Goal: Transaction & Acquisition: Purchase product/service

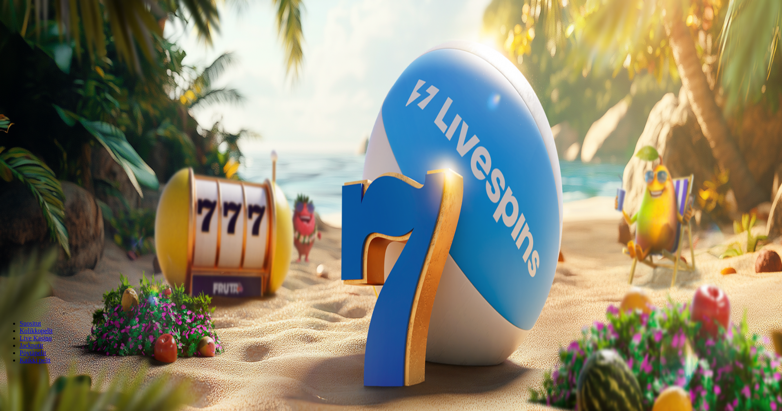
click at [47, 33] on span "Kirjaudu" at bounding box center [57, 30] width 20 height 6
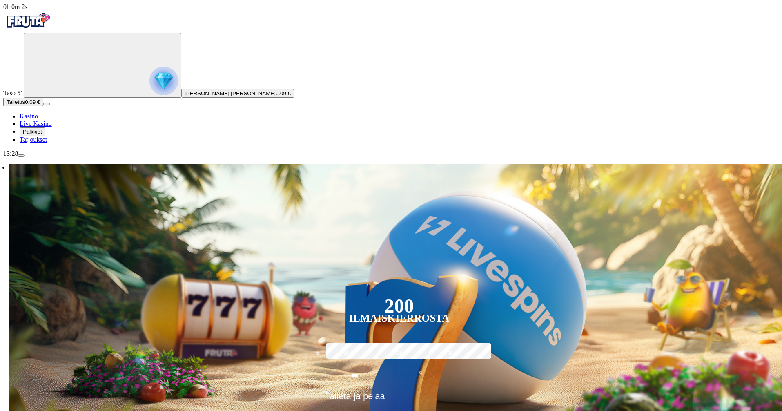
click at [42, 136] on button "Palkkiot" at bounding box center [33, 131] width 26 height 9
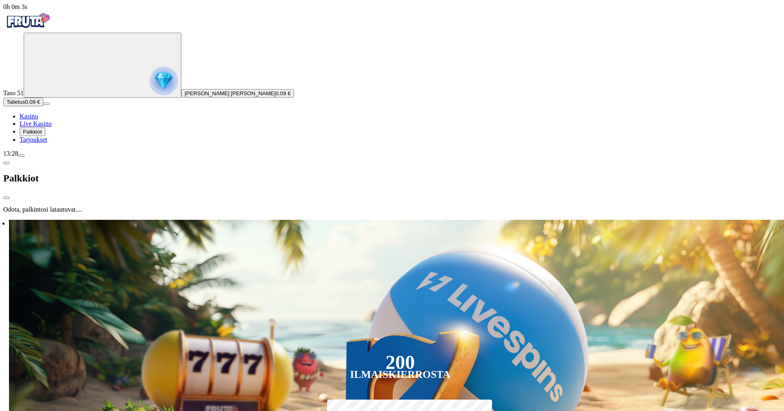
click at [42, 135] on span "Palkkiot" at bounding box center [32, 132] width 19 height 6
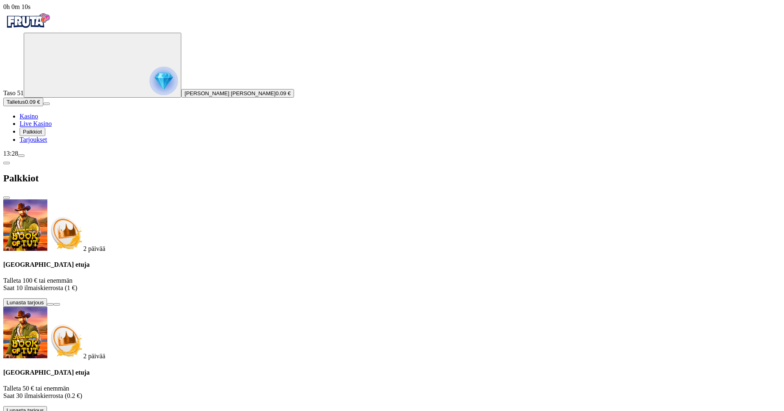
click at [54, 411] on button at bounding box center [50, 412] width 7 height 2
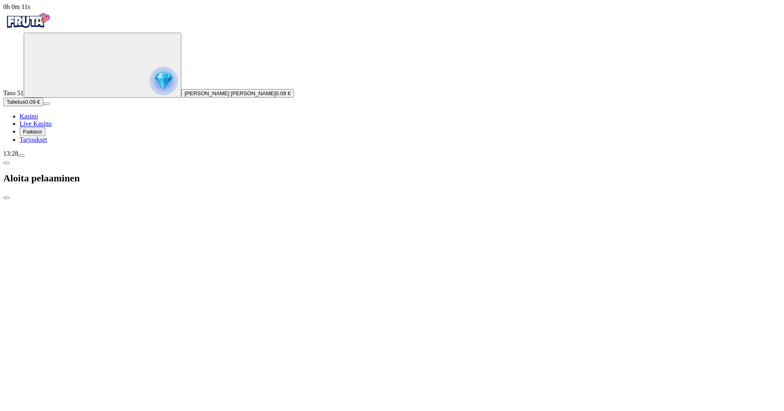
type input "**"
click at [498, 220] on div at bounding box center [392, 220] width 778 height 0
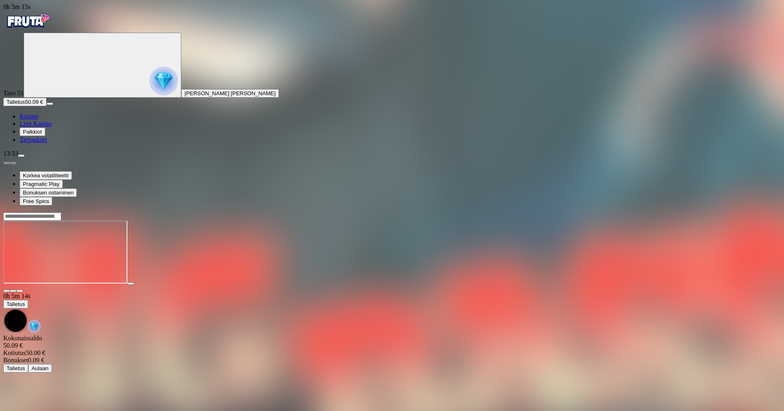
click at [21, 156] on span "menu icon" at bounding box center [21, 156] width 0 height 0
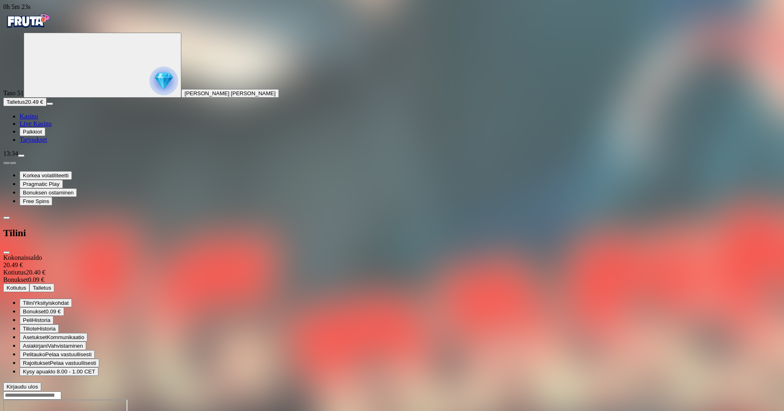
click at [26, 285] on span "Kotiutus" at bounding box center [17, 288] width 20 height 6
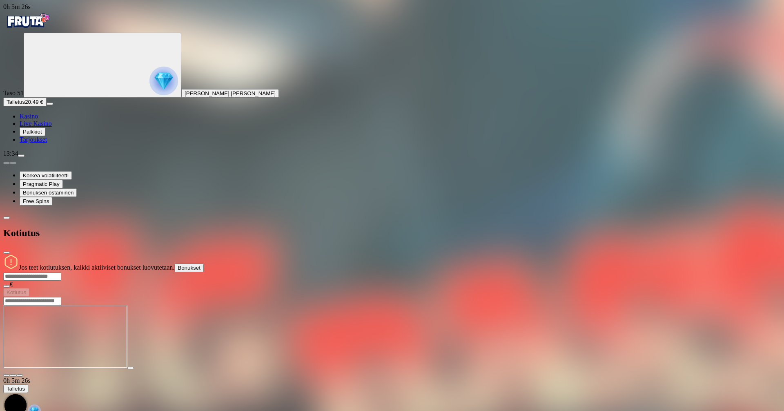
click at [7, 252] on span "close icon" at bounding box center [7, 252] width 0 height 0
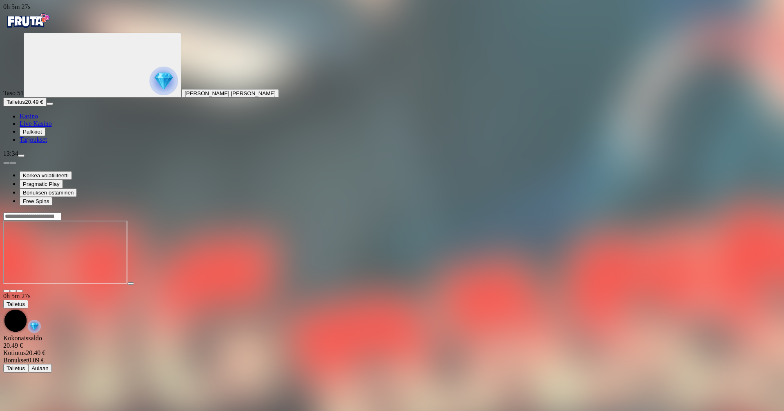
click at [33, 143] on link "Tarjoukset" at bounding box center [33, 139] width 27 height 7
click at [38, 136] on button "Palkkiot" at bounding box center [33, 131] width 26 height 9
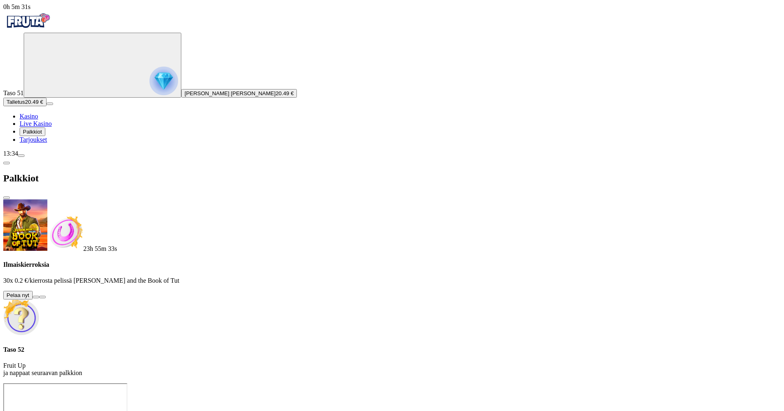
click at [39, 296] on button at bounding box center [36, 297] width 7 height 2
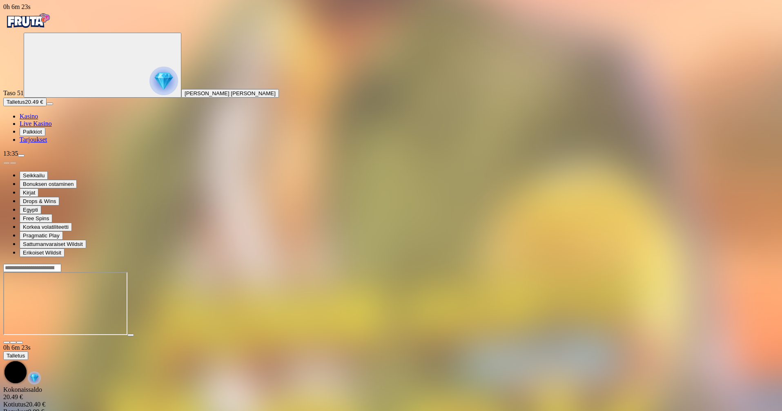
click at [42, 135] on span "Palkkiot" at bounding box center [32, 132] width 19 height 6
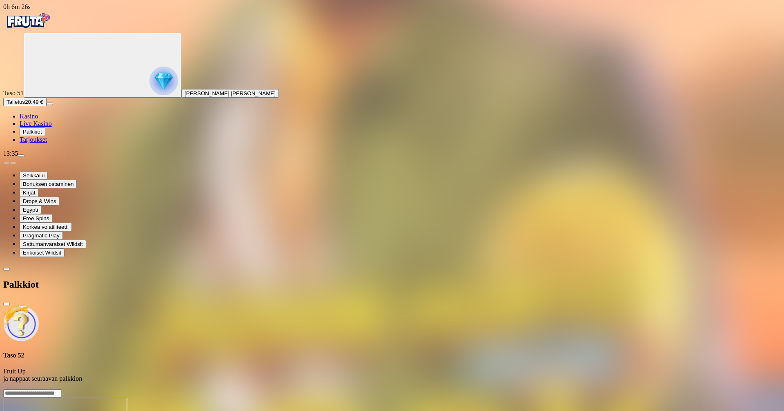
click at [7, 304] on span "close icon" at bounding box center [7, 304] width 0 height 0
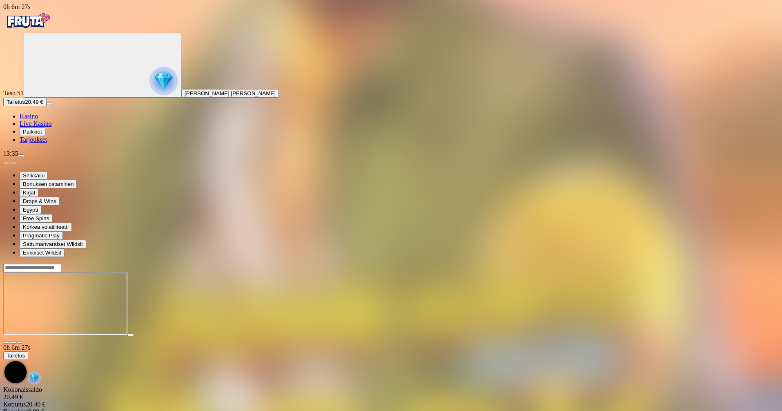
click at [38, 120] on span "Kasino" at bounding box center [29, 116] width 18 height 7
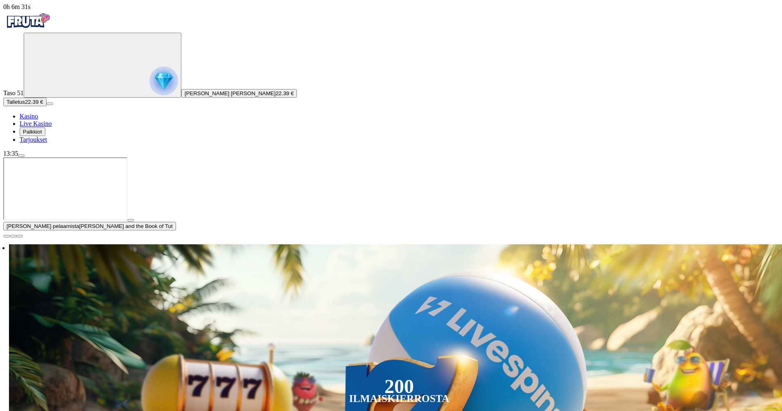
click at [7, 236] on span "close icon" at bounding box center [7, 236] width 0 height 0
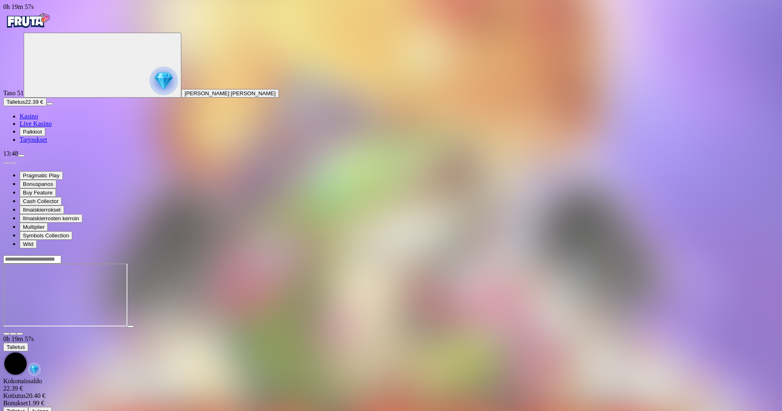
click at [613, 328] on div at bounding box center [391, 296] width 776 height 65
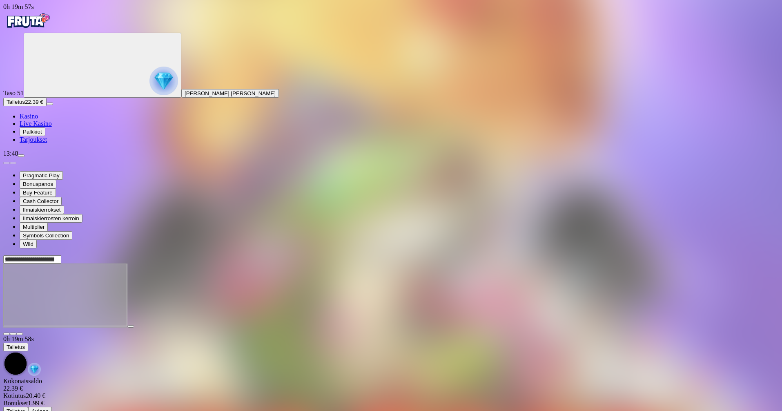
click at [127, 326] on iframe at bounding box center [65, 295] width 124 height 63
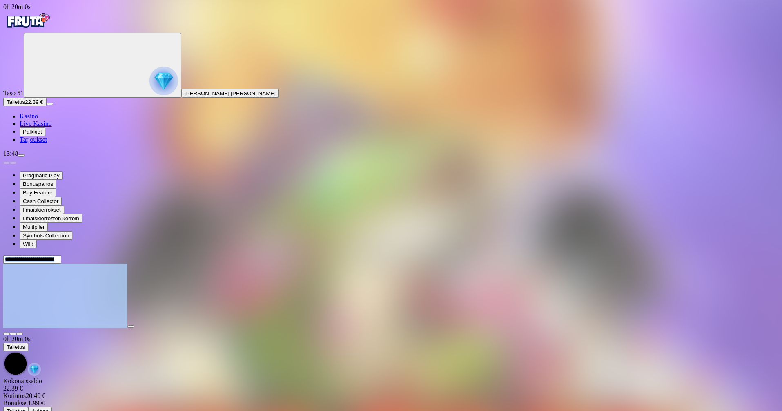
click at [93, 296] on main "0h 20m 0s Talletus Kokonaissaldo 22.39 € Kotiutus 20.40 € Bonukset 1.99 € Talle…" at bounding box center [391, 335] width 776 height 161
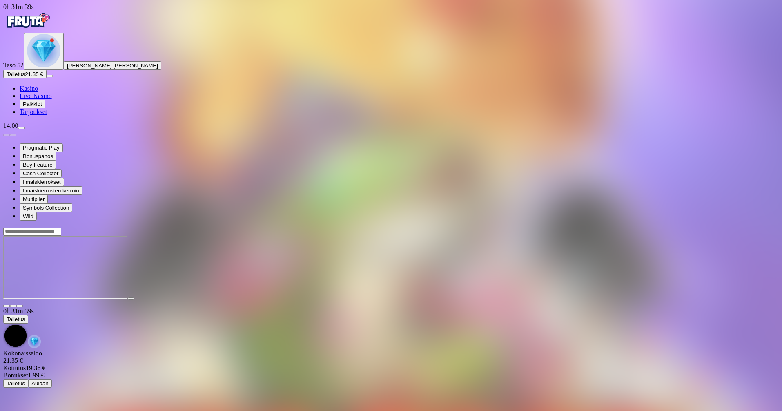
click at [21, 128] on span "menu icon" at bounding box center [21, 128] width 0 height 0
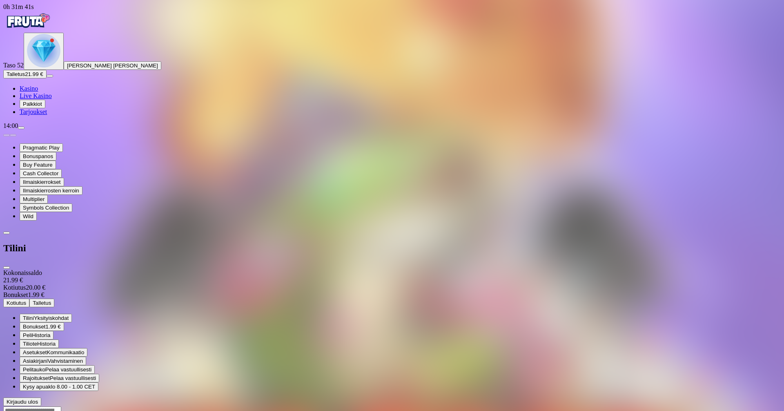
click at [26, 300] on span "Kotiutus" at bounding box center [17, 303] width 20 height 6
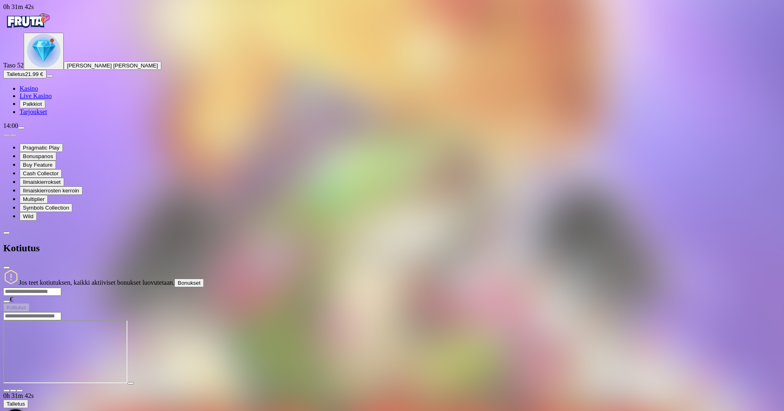
click at [61, 288] on input "number" at bounding box center [32, 292] width 58 height 8
type input "**"
click at [26, 304] on span "Kotiutus" at bounding box center [17, 307] width 20 height 6
click at [52, 23] on img "Primary" at bounding box center [27, 21] width 49 height 20
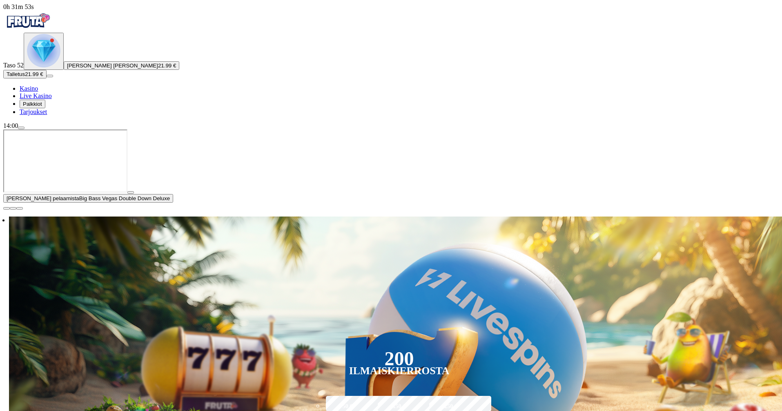
click at [7, 208] on span "close icon" at bounding box center [7, 208] width 0 height 0
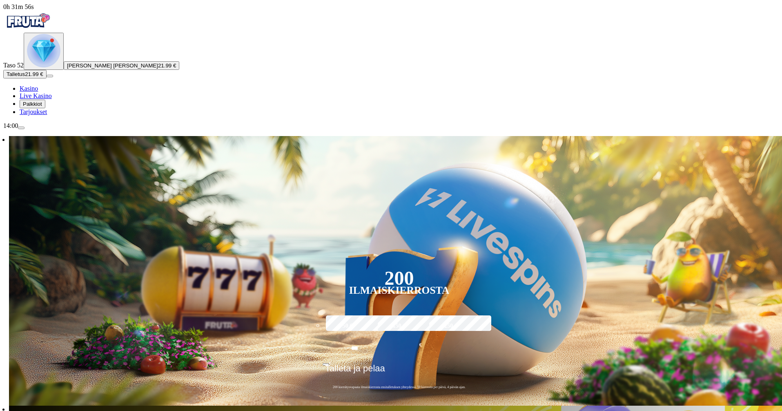
click at [15, 69] on div "Taso 52 [PERSON_NAME] [PERSON_NAME] 21.99 €" at bounding box center [391, 51] width 776 height 37
click at [67, 69] on span "[PERSON_NAME] [PERSON_NAME]" at bounding box center [112, 66] width 91 height 6
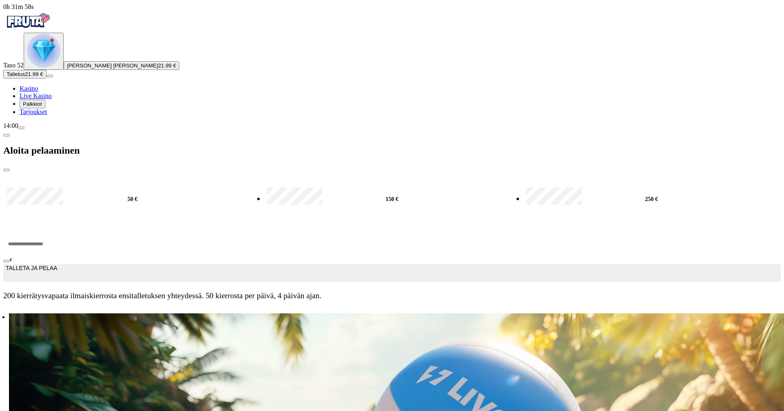
click at [7, 170] on span "close icon" at bounding box center [7, 170] width 0 height 0
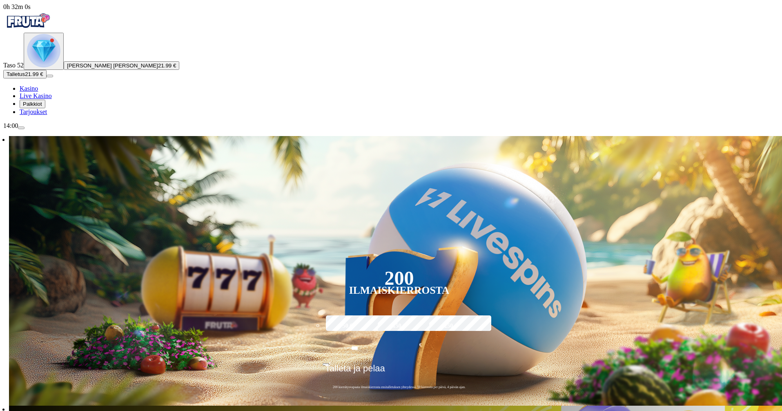
click at [21, 128] on span "menu icon" at bounding box center [21, 128] width 0 height 0
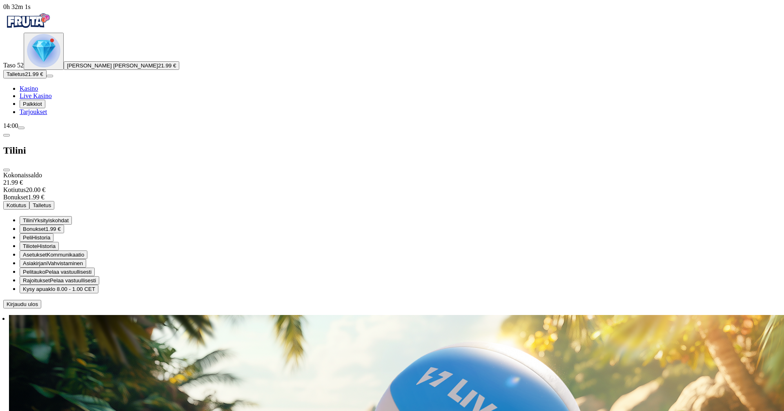
click at [21, 128] on span "menu icon" at bounding box center [21, 128] width 0 height 0
click at [54, 116] on div "Taso 52 [PERSON_NAME] [PERSON_NAME] 0.00 € Talletus 0.00 € Kasino Live Kasino P…" at bounding box center [392, 74] width 778 height 83
click at [36, 107] on span "Palkkiot" at bounding box center [32, 104] width 19 height 6
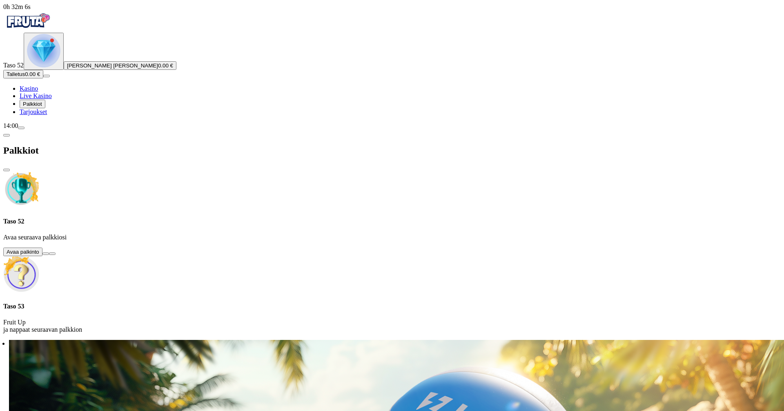
click at [49, 252] on button at bounding box center [45, 253] width 7 height 2
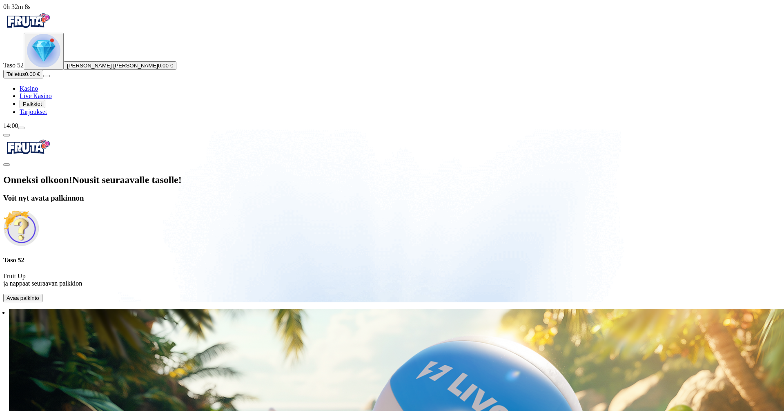
click at [39, 295] on span "Avaa palkinto" at bounding box center [23, 298] width 33 height 6
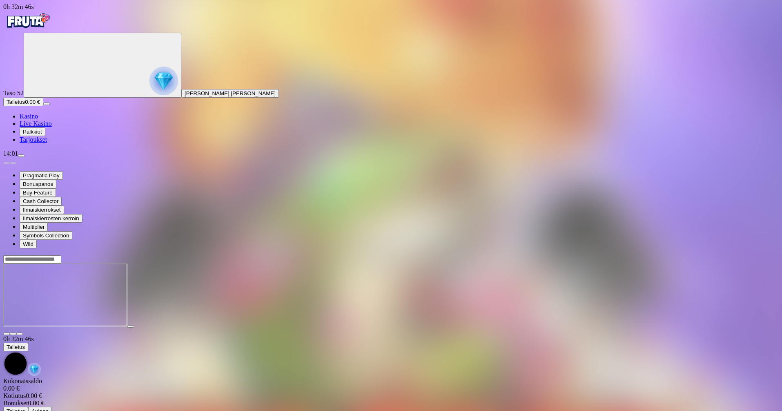
click at [86, 157] on div "14:01" at bounding box center [391, 153] width 776 height 7
click at [21, 156] on span "menu icon" at bounding box center [21, 156] width 0 height 0
